Goal: Information Seeking & Learning: Understand process/instructions

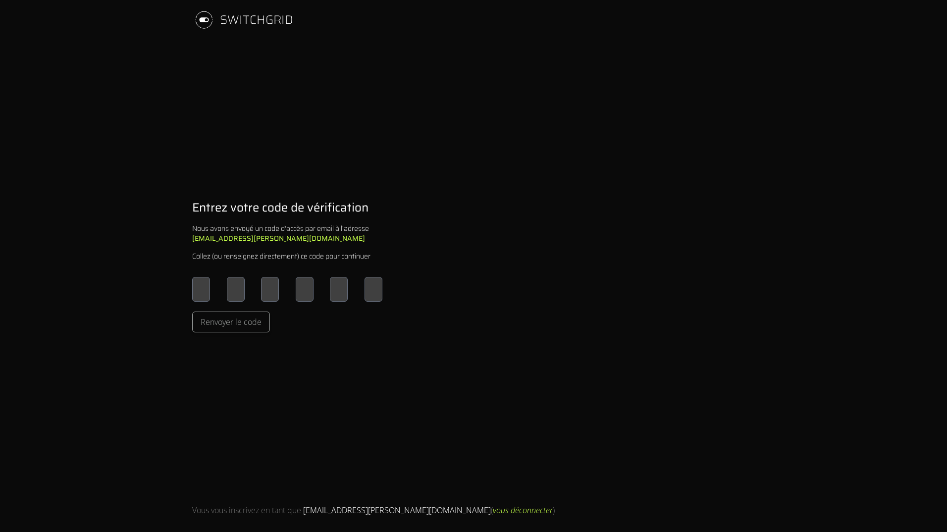
type input "*"
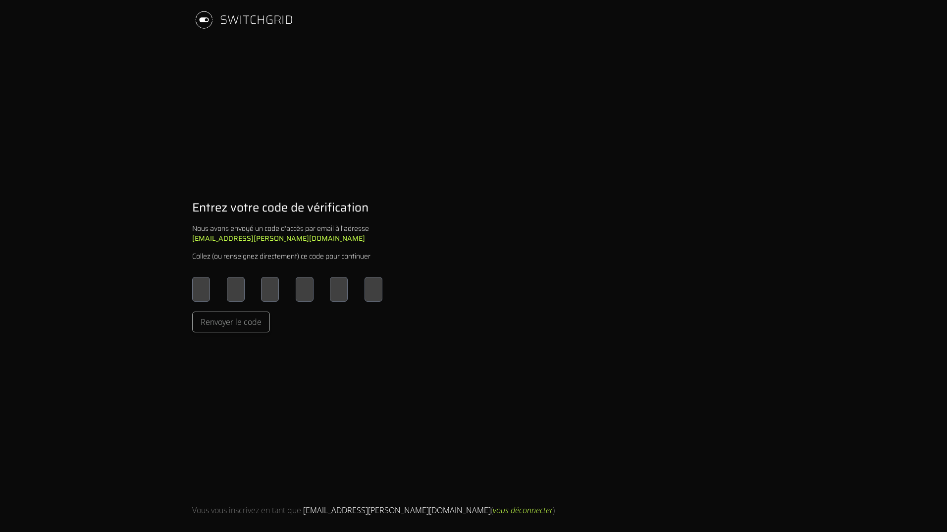
type input "*"
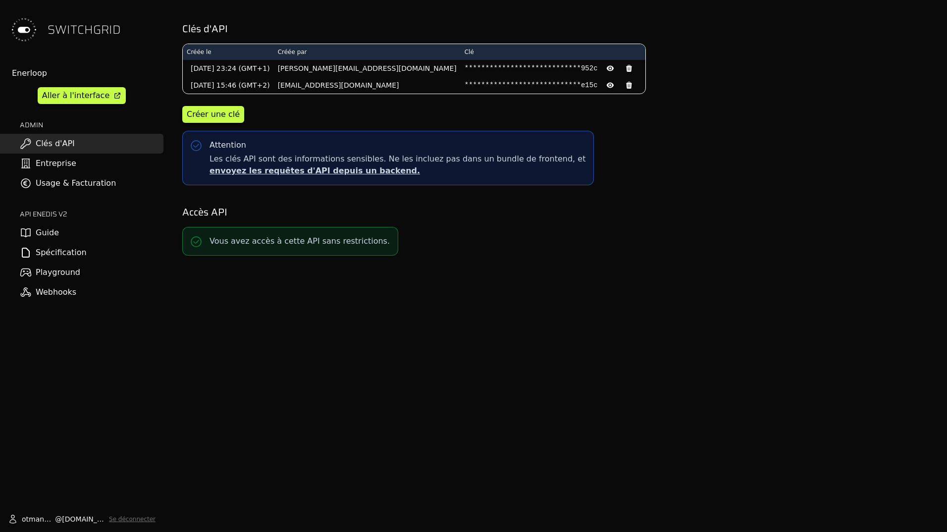
click at [69, 233] on link "Guide" at bounding box center [81, 233] width 163 height 20
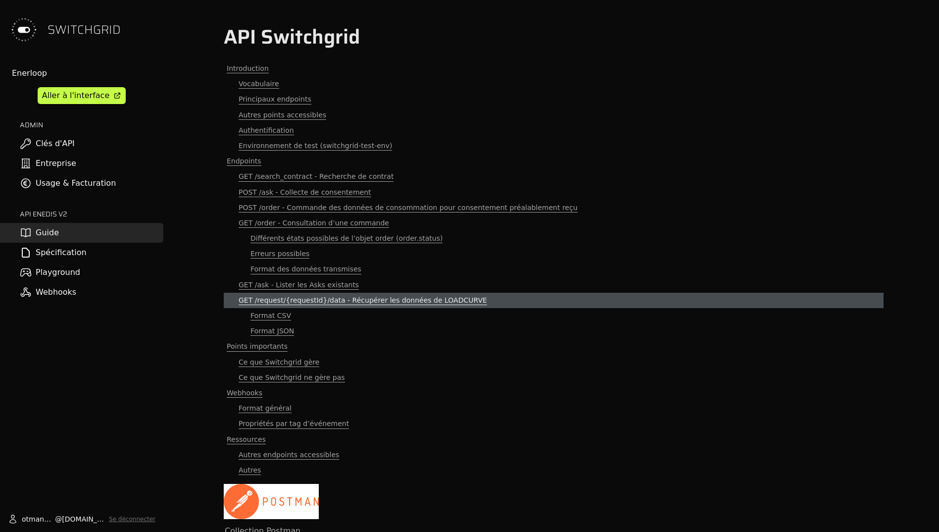
click at [287, 304] on span "GET /request/{requestId}/data - Récupérer les données de LOADCURVE" at bounding box center [363, 300] width 249 height 9
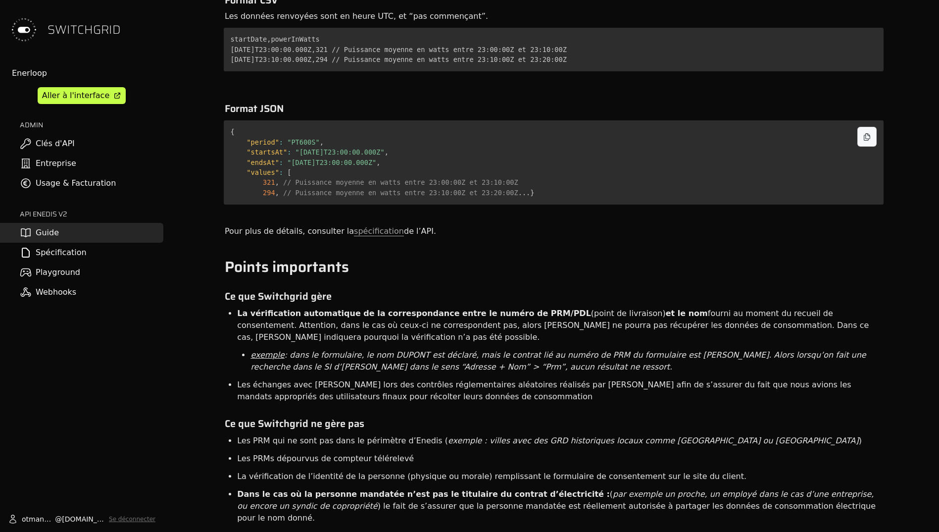
scroll to position [5863, 0]
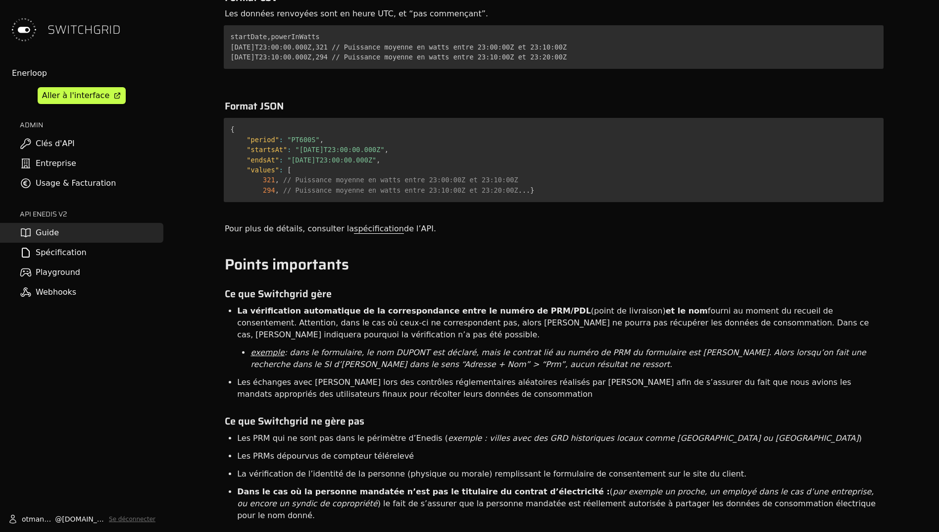
click at [354, 224] on link "spécification" at bounding box center [379, 229] width 50 height 10
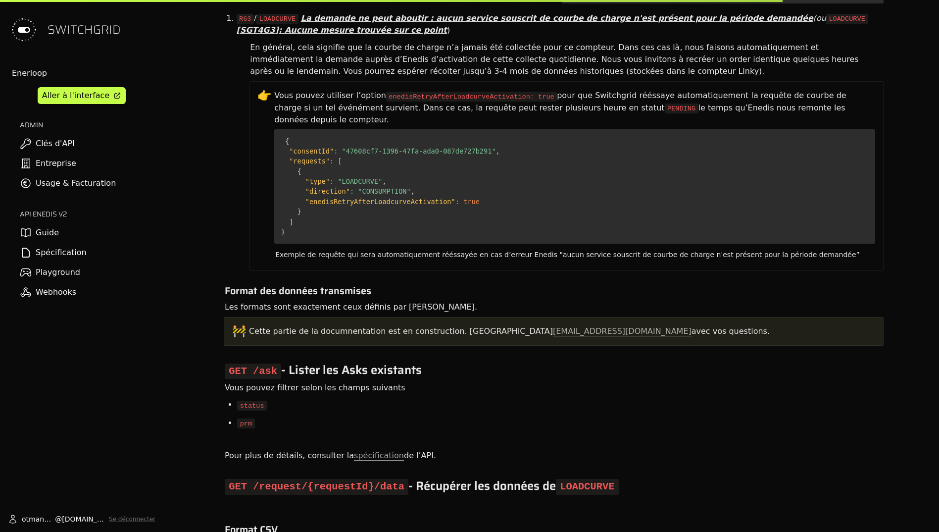
scroll to position [6395, 0]
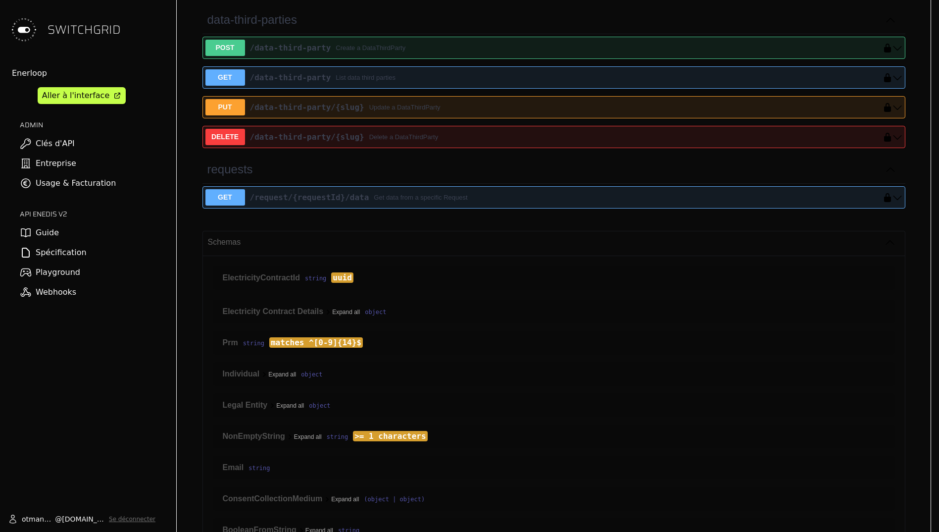
scroll to position [594, 0]
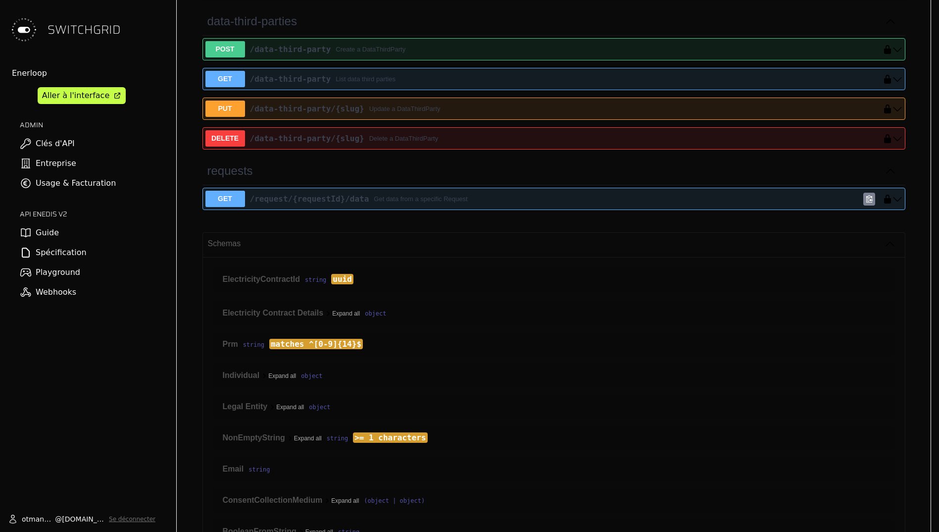
click at [897, 197] on icon "get ​/request​/{requestId}​/data" at bounding box center [898, 199] width 10 height 10
select select "**"
select select "****"
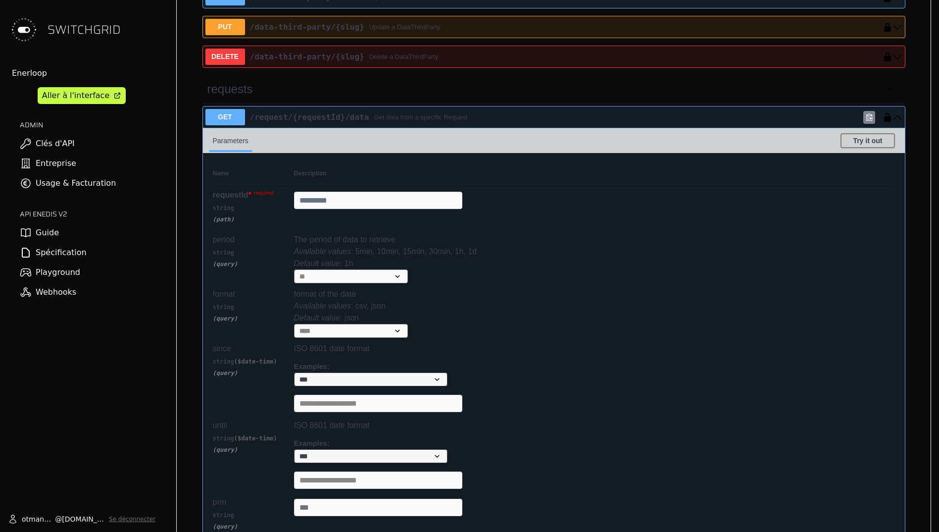
scroll to position [693, 0]
